Goal: Find contact information: Find contact information

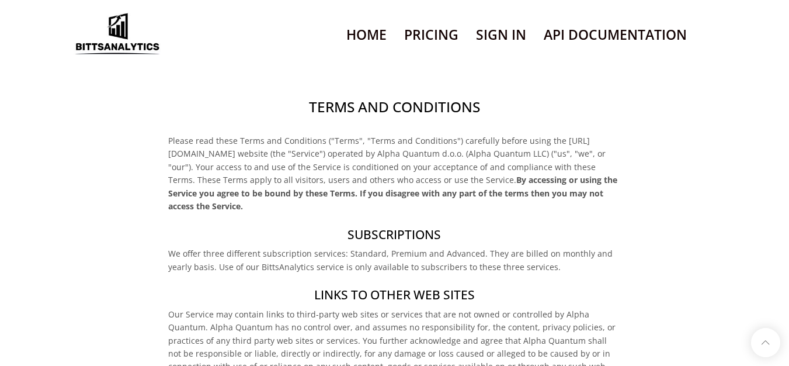
scroll to position [907, 0]
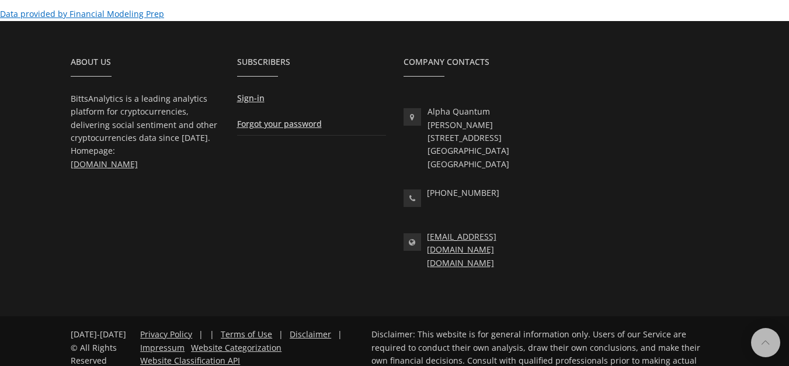
drag, startPoint x: 465, startPoint y: 212, endPoint x: 527, endPoint y: 214, distance: 61.9
click at [542, 189] on div "Company Contacts Alpha Quantum Franz-Joseph-Str.11 Munich Germany +49 (0)89 215…" at bounding box center [478, 168] width 166 height 225
drag, startPoint x: 527, startPoint y: 206, endPoint x: 421, endPoint y: 213, distance: 106.5
click at [421, 230] on div "info@bittsanalytics.com www.bittsanalytics.com" at bounding box center [478, 249] width 149 height 39
copy div "[EMAIL_ADDRESS][DOMAIN_NAME]"
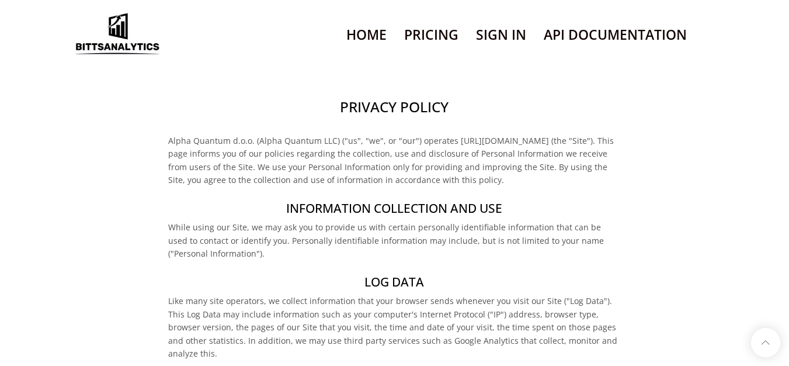
scroll to position [729, 0]
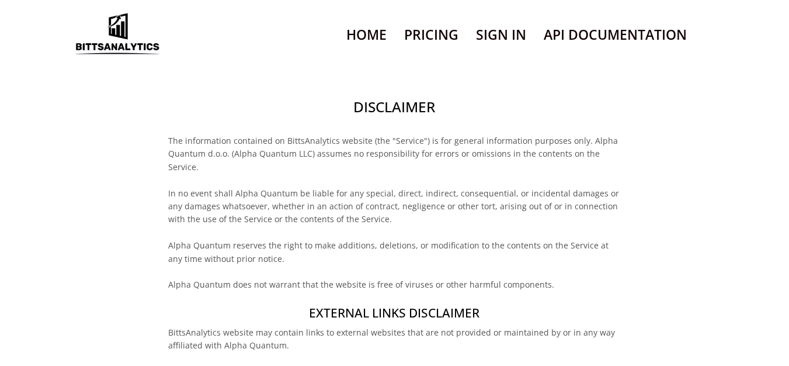
scroll to position [578, 0]
